Goal: Task Accomplishment & Management: Manage account settings

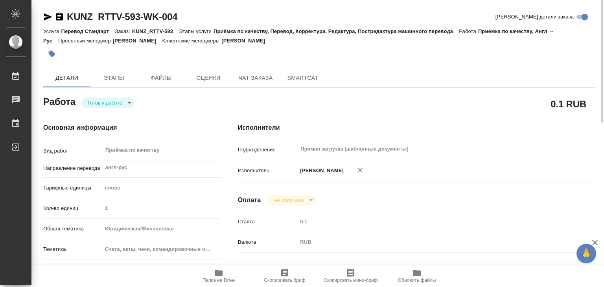
click at [50, 55] on icon "button" at bounding box center [52, 54] width 7 height 7
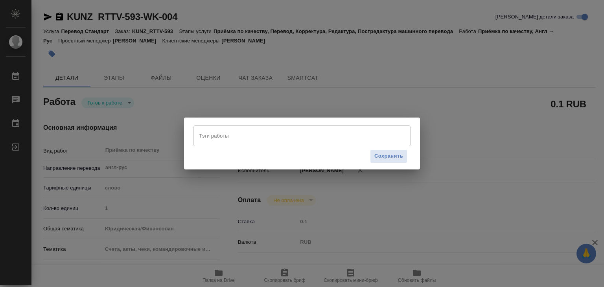
click at [236, 145] on div "Тэги работы" at bounding box center [301, 135] width 217 height 20
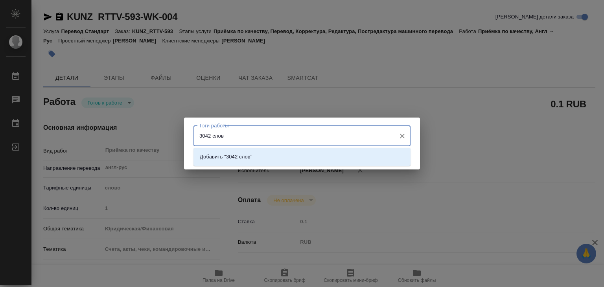
type input "3042 слова"
click at [247, 152] on li "Добавить "3042 слова"" at bounding box center [301, 157] width 217 height 14
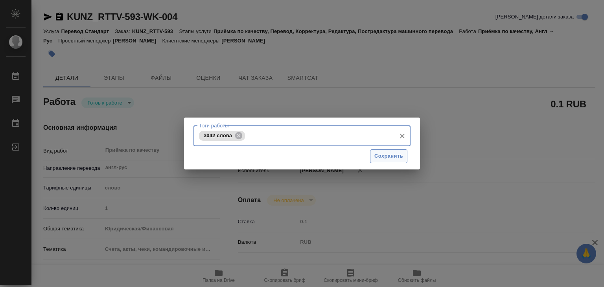
click at [384, 158] on span "Сохранить" at bounding box center [388, 156] width 29 height 9
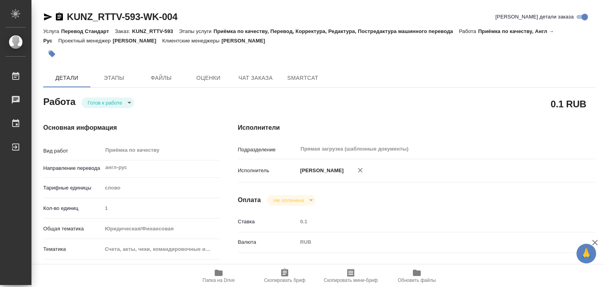
type input "readyForWork"
type input "англ-рус"
type input "5a8b1489cc6b4906c91bfd90"
type input "1"
type input "yr-fn"
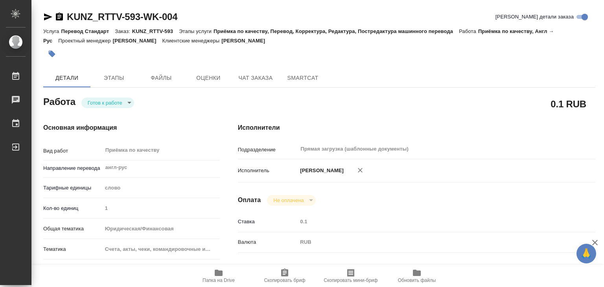
type input "5f647205b73bc97568ca66c0"
type input "[DATE] 18:06"
type input "[DATE] 19:00"
type input "Прямая загрузка (шаблонные документы)"
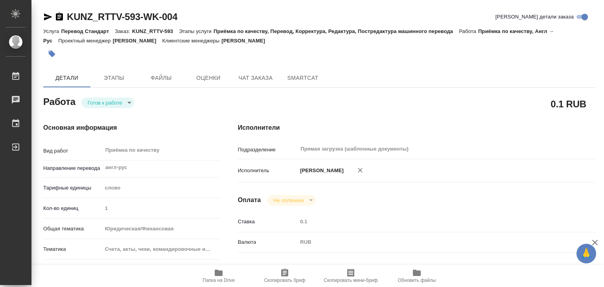
type input "notPayed"
type input "0.1"
type input "RUB"
type input "[PERSON_NAME]"
type input "KUNZ_RTTV-593"
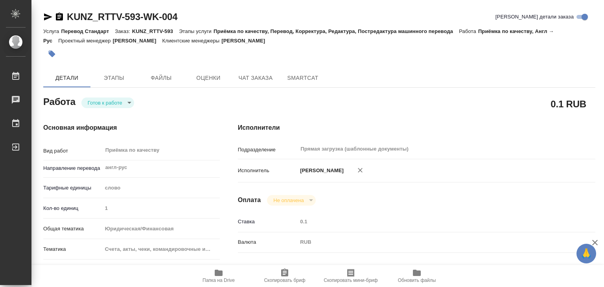
type input "Перевод Стандарт"
type input "Приёмка по качеству, Перевод, Корректура, Редактура, Постредактура машинного пе…"
type input "[PERSON_NAME]"
type input "/Clients/RT/Orders/KUNZ_RTTV-593"
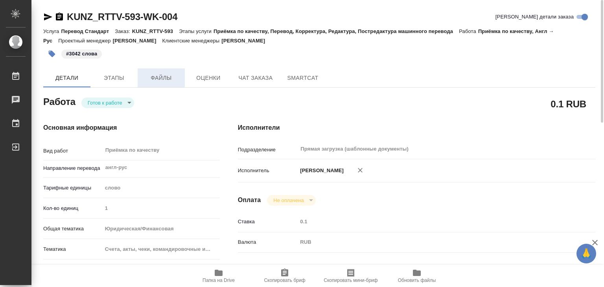
click at [174, 86] on button "Файлы" at bounding box center [161, 77] width 47 height 19
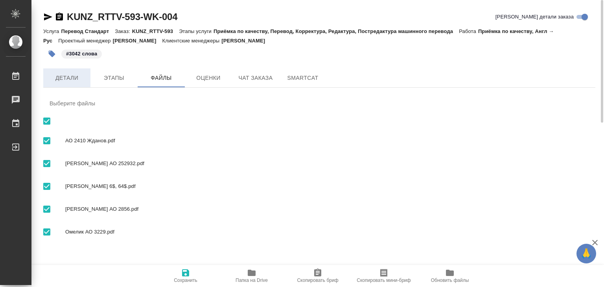
click at [75, 78] on span "Детали" at bounding box center [67, 78] width 38 height 10
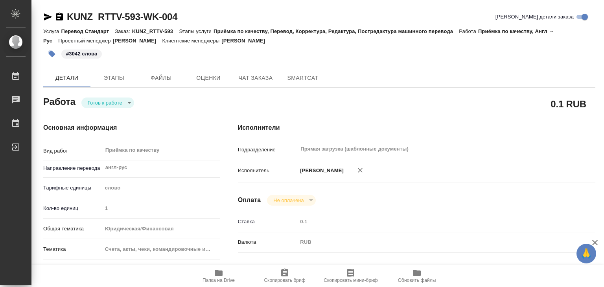
type textarea "x"
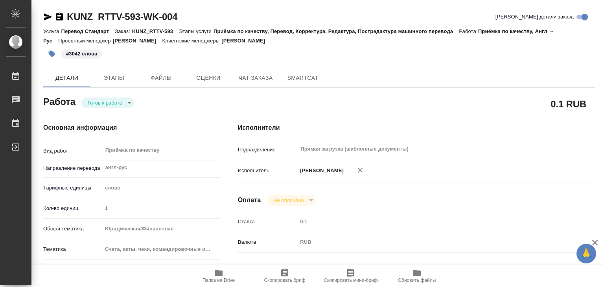
type textarea "x"
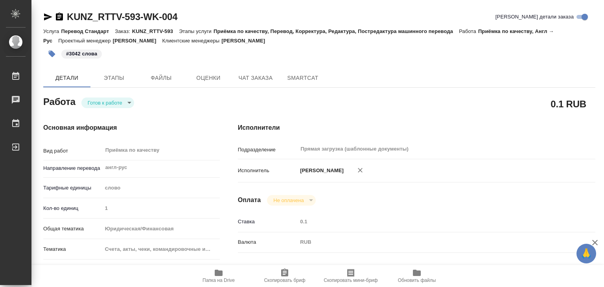
type textarea "x"
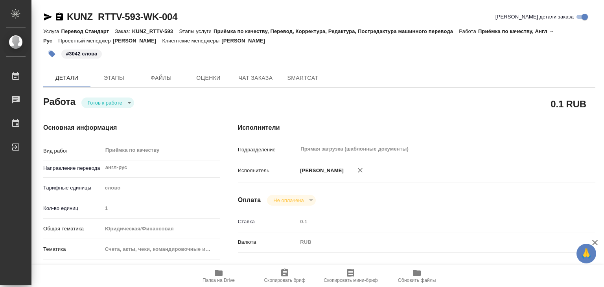
type textarea "x"
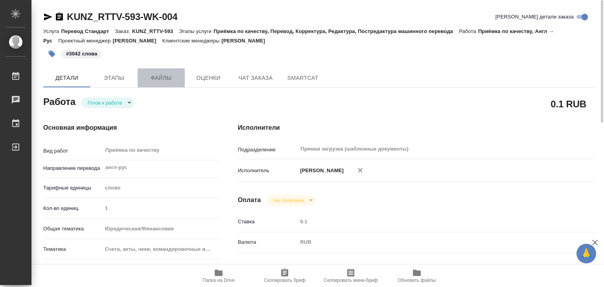
click at [143, 76] on span "Файлы" at bounding box center [161, 78] width 38 height 10
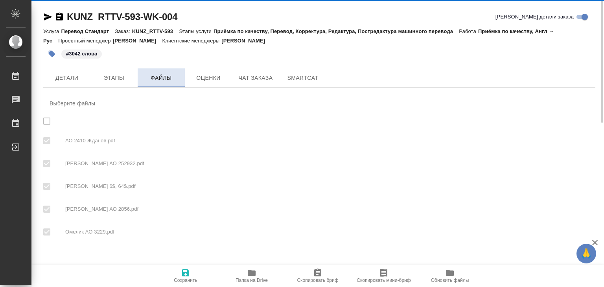
checkbox input "true"
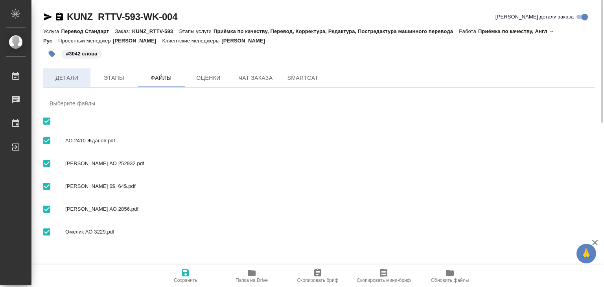
click at [55, 77] on span "Детали" at bounding box center [67, 78] width 38 height 10
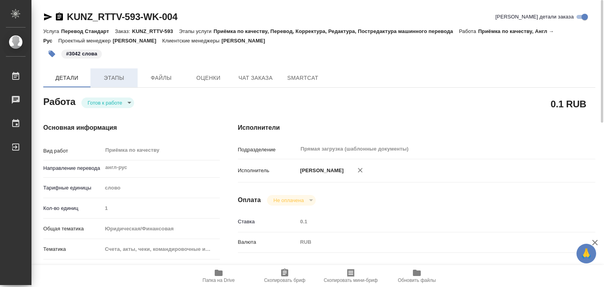
type textarea "x"
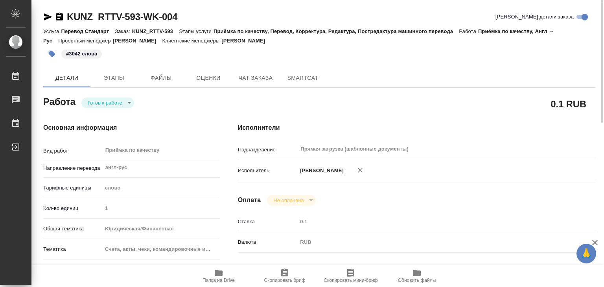
type textarea "x"
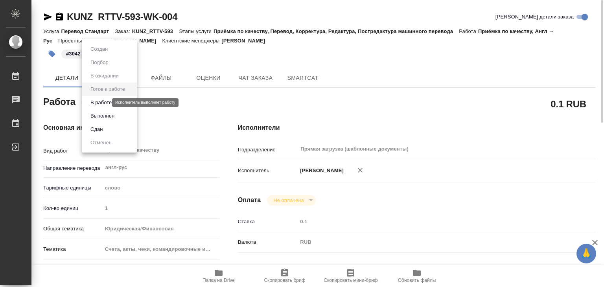
click at [104, 101] on body "🙏 .cls-1 fill:#fff; AWATERA Alilekova [PERSON_NAME] Работы 0 Чаты График Выйти …" at bounding box center [302, 143] width 604 height 287
click at [123, 117] on li "Выполнен" at bounding box center [109, 115] width 55 height 13
type textarea "x"
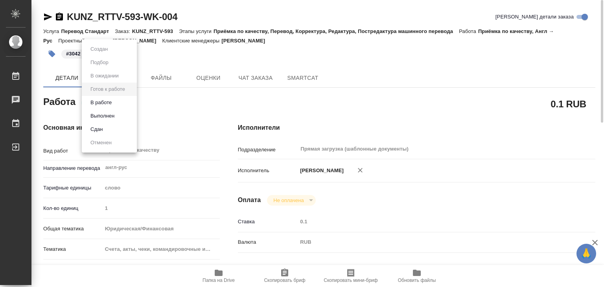
type textarea "x"
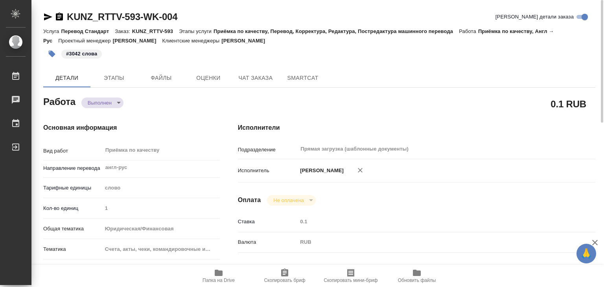
type textarea "x"
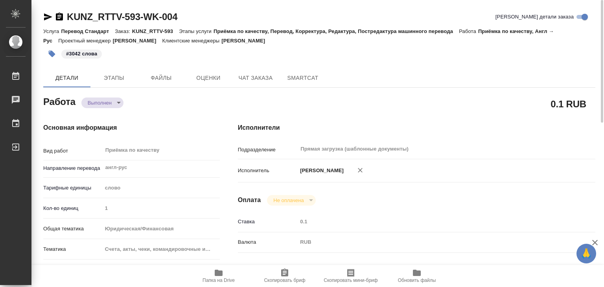
type textarea "x"
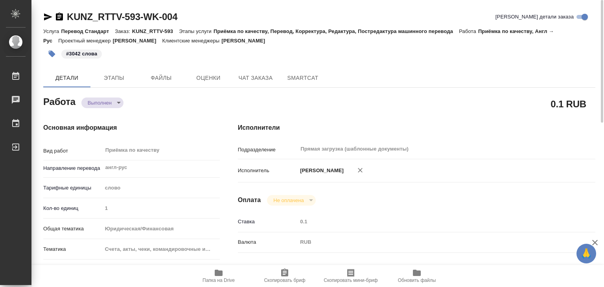
type textarea "x"
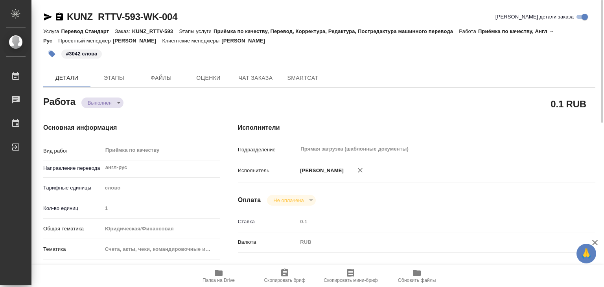
type textarea "x"
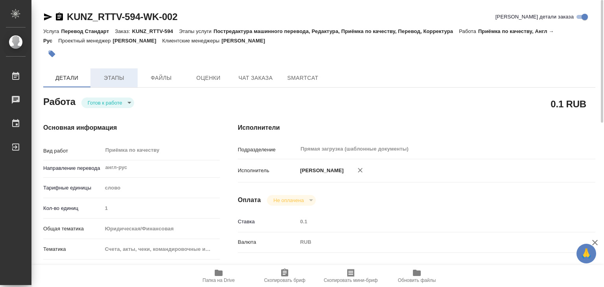
click at [116, 73] on span "Этапы" at bounding box center [114, 78] width 38 height 10
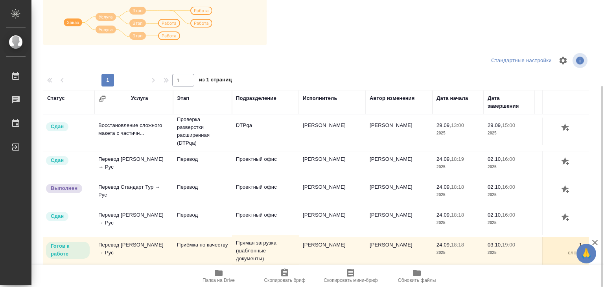
scroll to position [56, 0]
click at [223, 277] on span "Папка на Drive" at bounding box center [218, 280] width 32 height 6
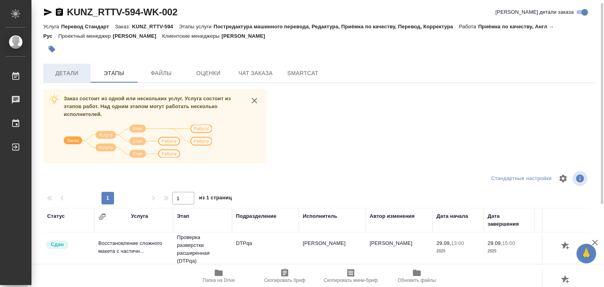
click at [82, 73] on span "Детали" at bounding box center [67, 73] width 38 height 10
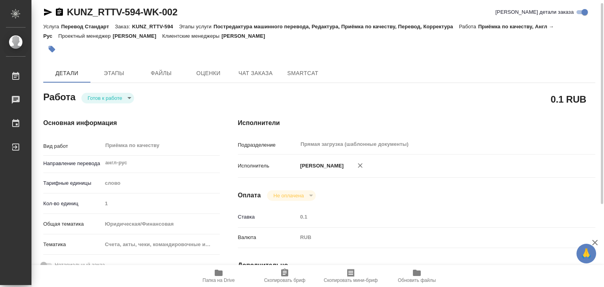
type textarea "x"
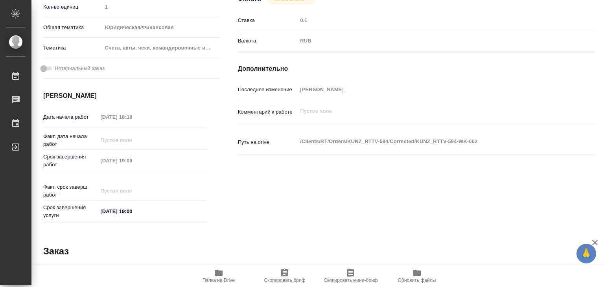
scroll to position [5, 0]
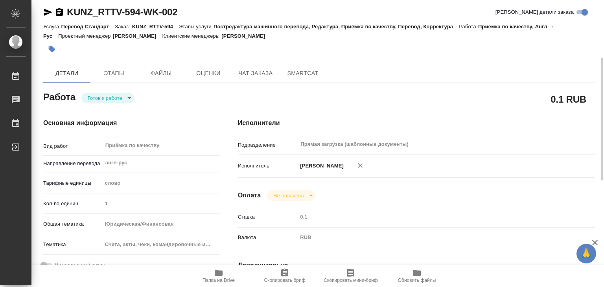
type textarea "x"
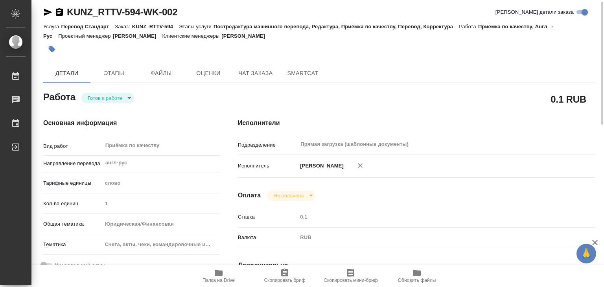
scroll to position [0, 0]
